Goal: Check status: Check status

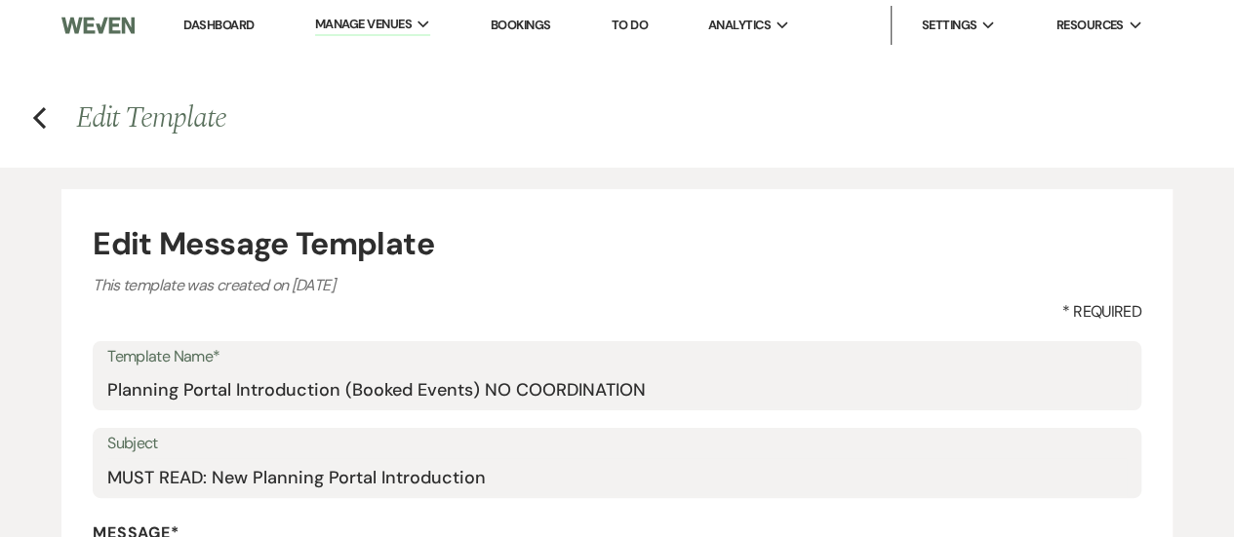
click at [535, 28] on link "Bookings" at bounding box center [521, 25] width 60 height 17
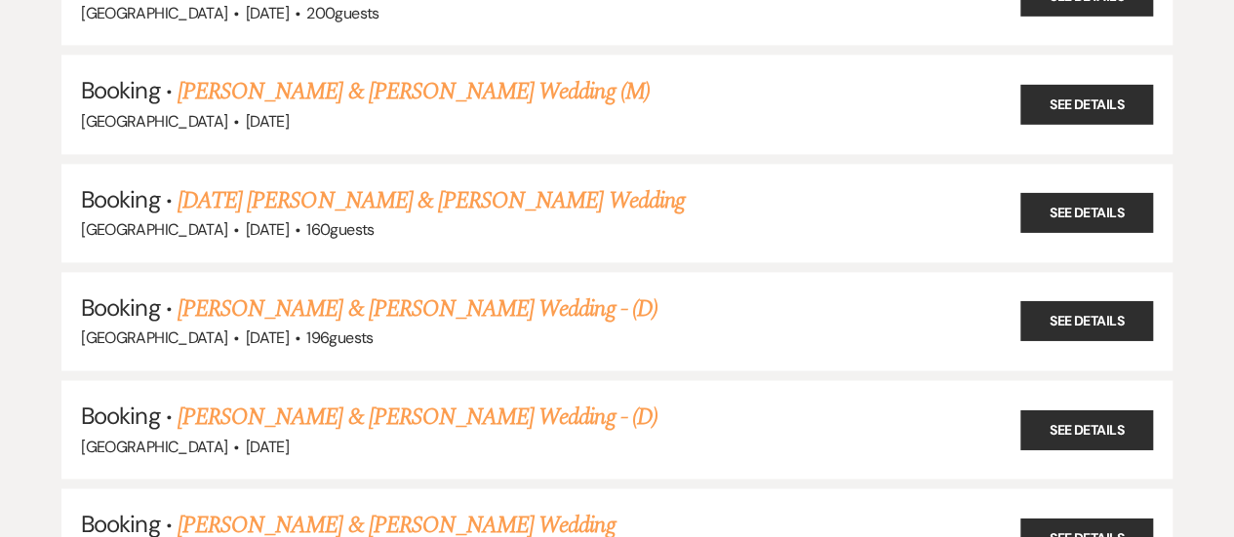
scroll to position [1561, 0]
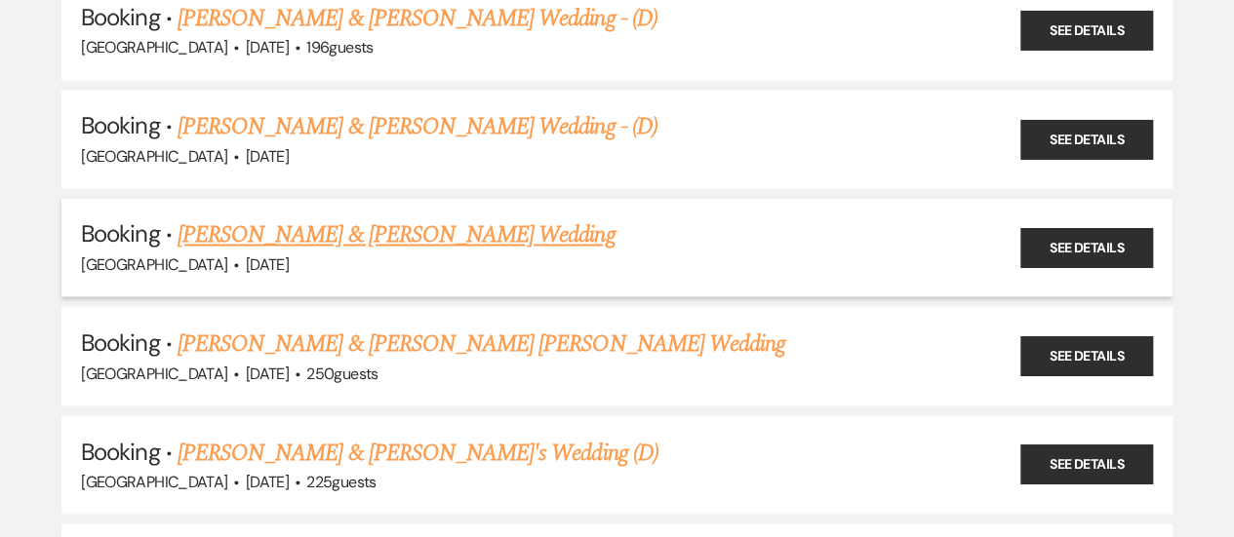
click at [392, 218] on link "[PERSON_NAME] & [PERSON_NAME] Wedding" at bounding box center [396, 235] width 437 height 35
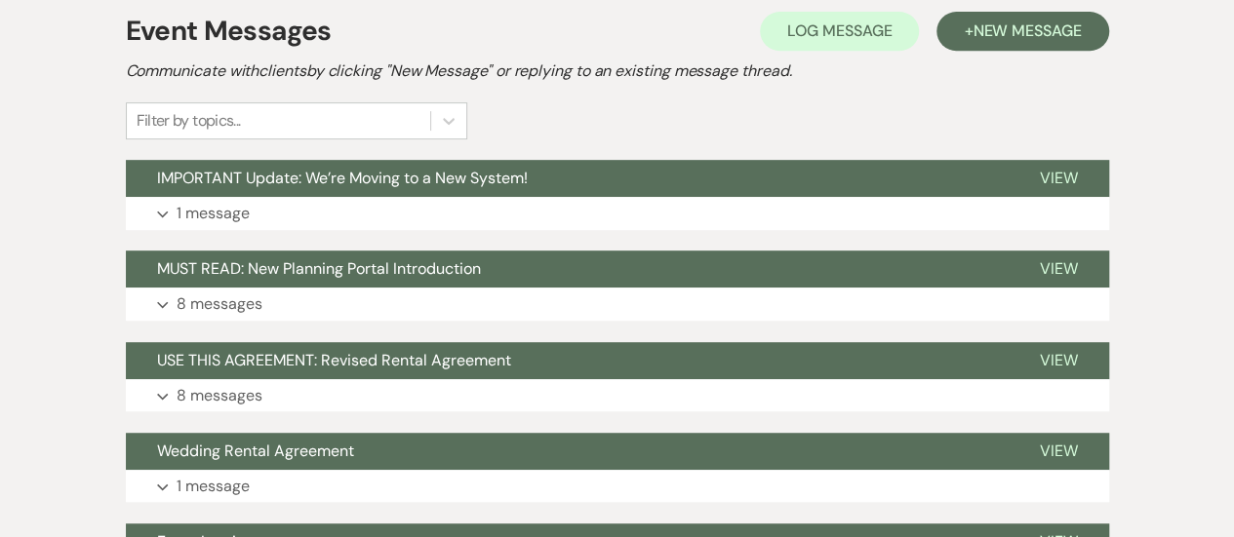
scroll to position [488, 0]
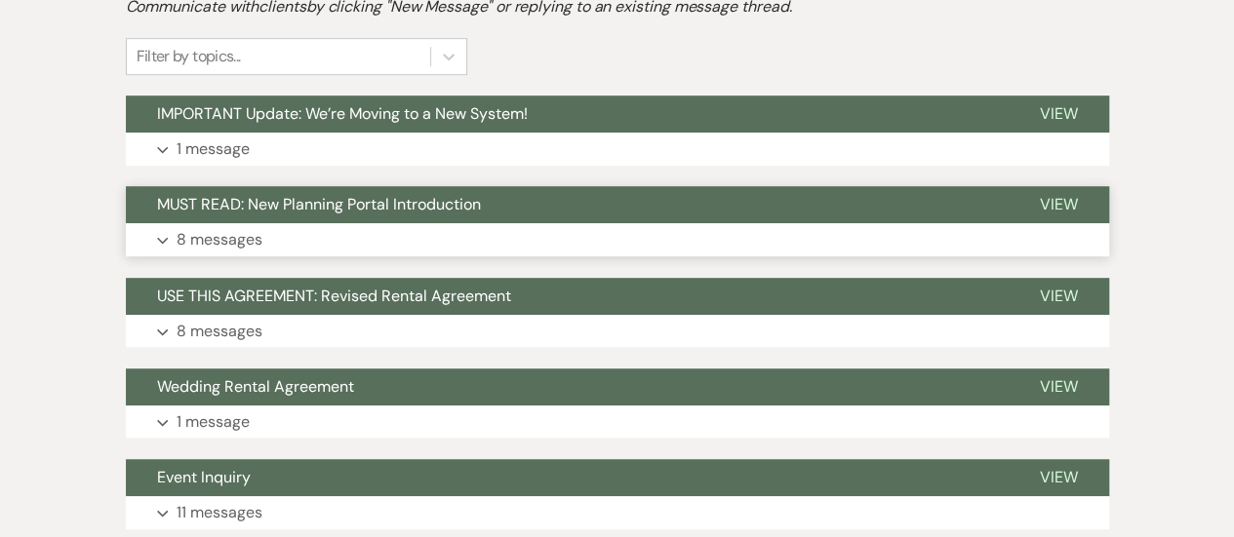
click at [628, 205] on button "MUST READ: New Planning Portal Introduction" at bounding box center [567, 204] width 883 height 37
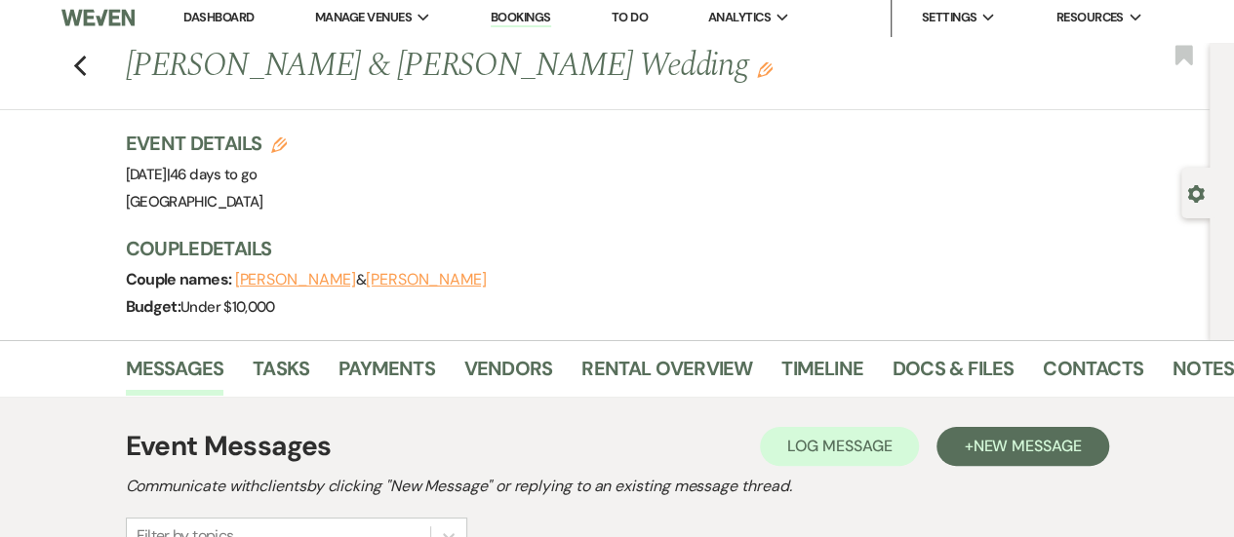
scroll to position [0, 0]
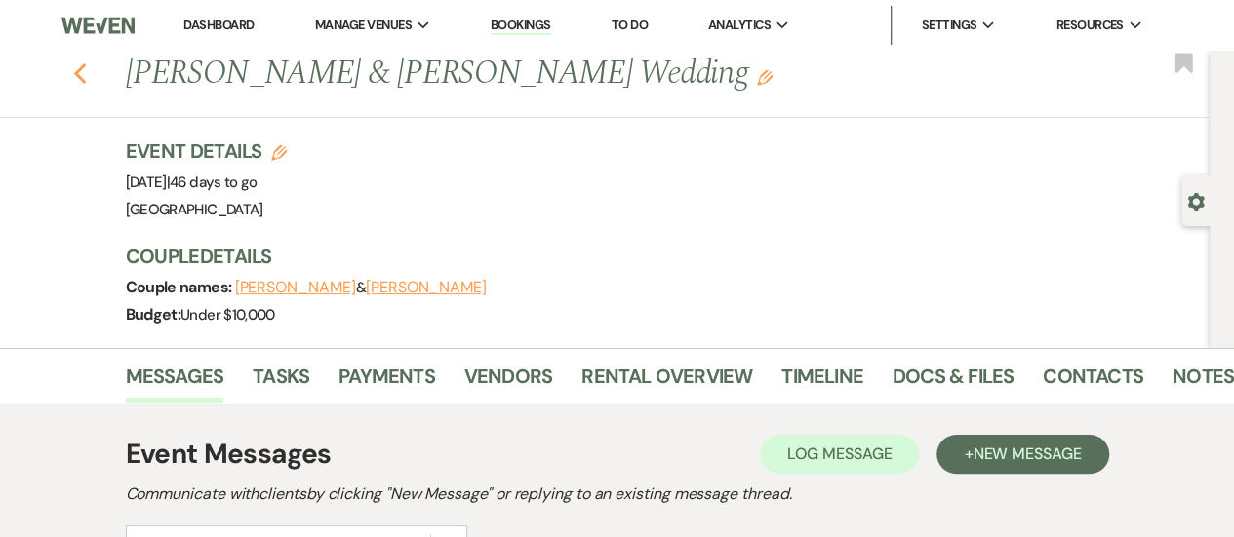
click at [88, 75] on icon "Previous" at bounding box center [80, 73] width 15 height 23
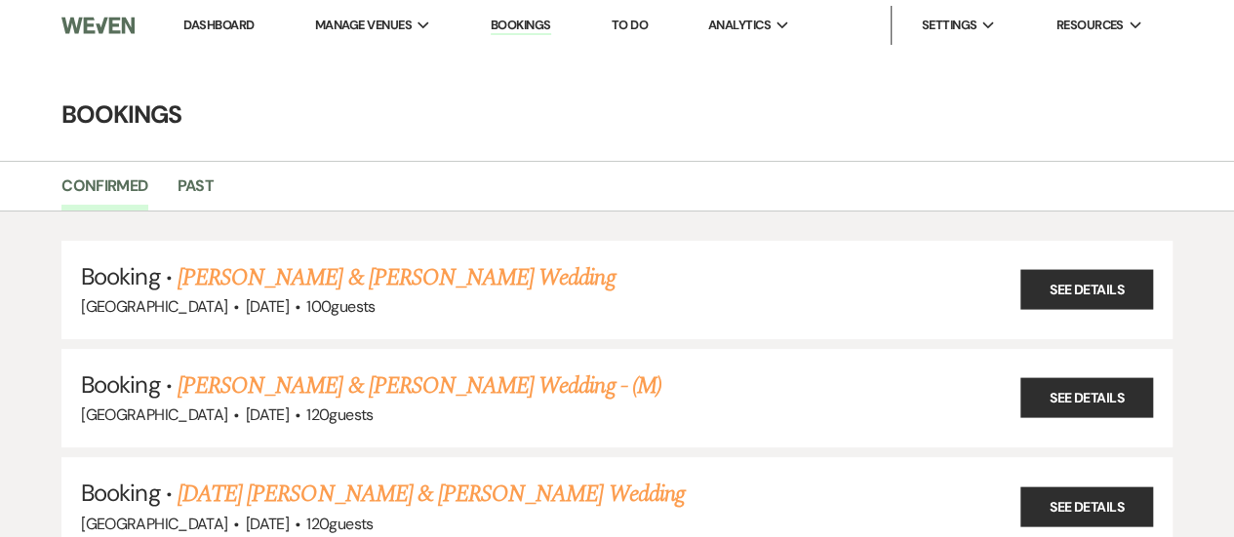
scroll to position [1561, 0]
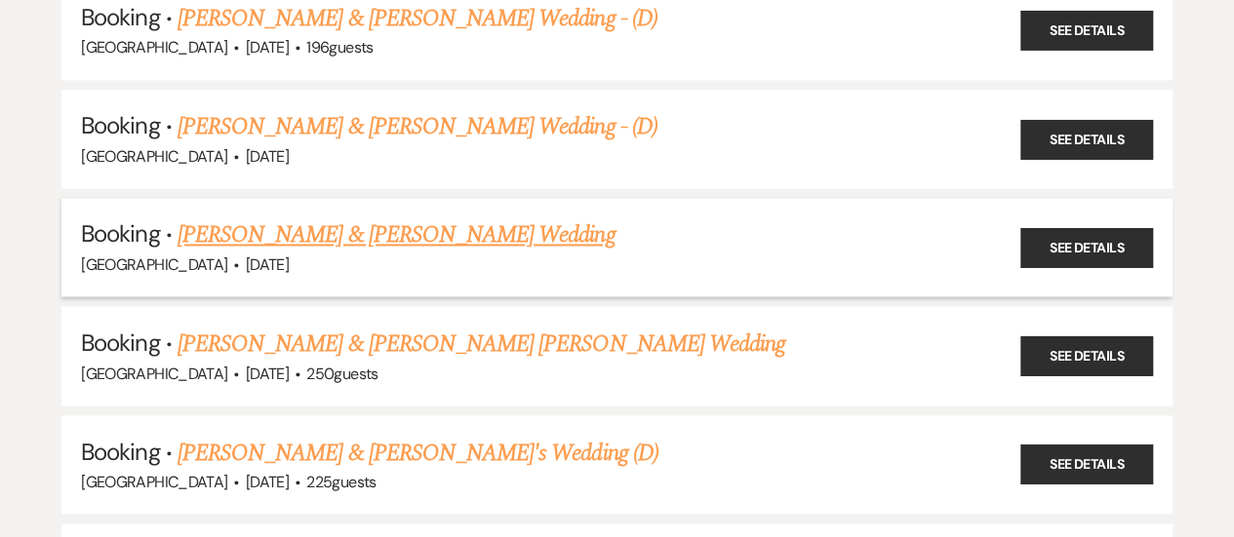
click at [279, 218] on link "[PERSON_NAME] & [PERSON_NAME] Wedding" at bounding box center [396, 235] width 437 height 35
